Goal: Task Accomplishment & Management: Manage account settings

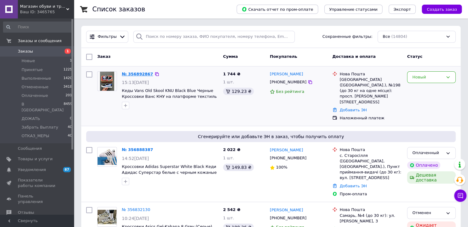
click at [131, 75] on link "№ 356892867" at bounding box center [137, 74] width 31 height 5
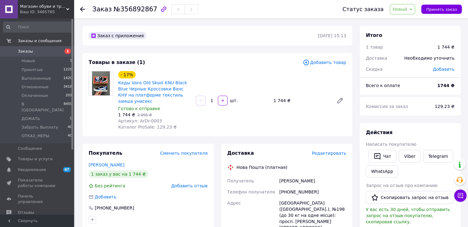
click at [153, 118] on span "Артикул: ArDr-0003" at bounding box center [140, 120] width 44 height 5
click at [30, 53] on span "Заказы" at bounding box center [25, 52] width 15 height 6
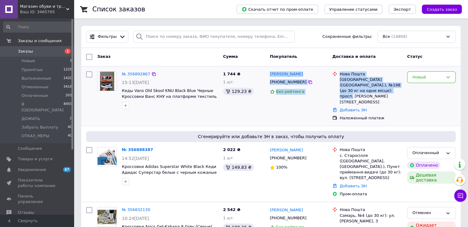
drag, startPoint x: 268, startPoint y: 75, endPoint x: 379, endPoint y: 92, distance: 112.0
click at [379, 92] on div "№ 356892867 15:13[DATE] Кеды Vans Old Skool KNU Black Blue Черные Кроссовки Ван…" at bounding box center [271, 96] width 374 height 55
click at [438, 77] on div "Новый" at bounding box center [427, 77] width 31 height 6
click at [434, 132] on li "В [GEOGRAPHIC_DATA]" at bounding box center [431, 141] width 48 height 24
